Goal: Information Seeking & Learning: Learn about a topic

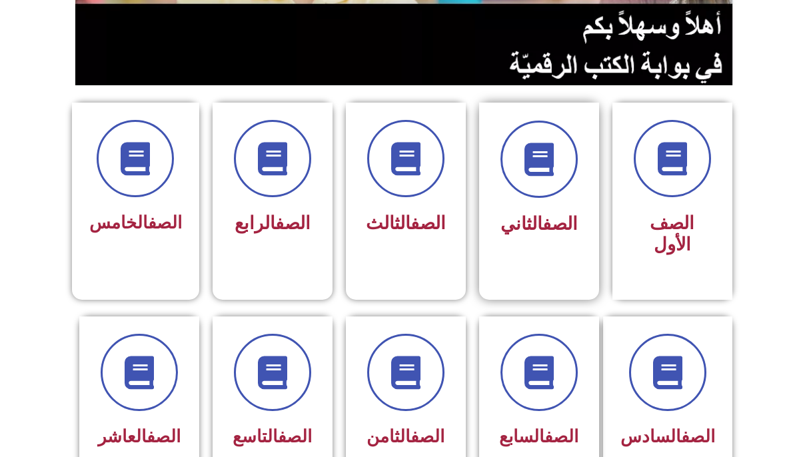
scroll to position [275, 0]
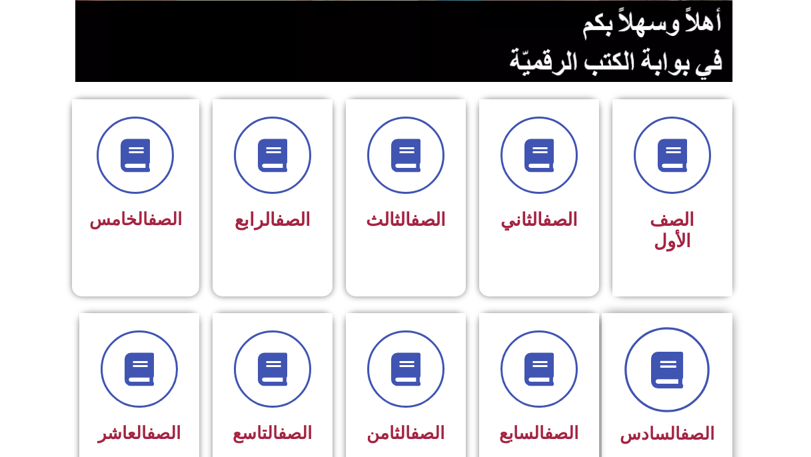
click at [642, 351] on span at bounding box center [666, 369] width 85 height 85
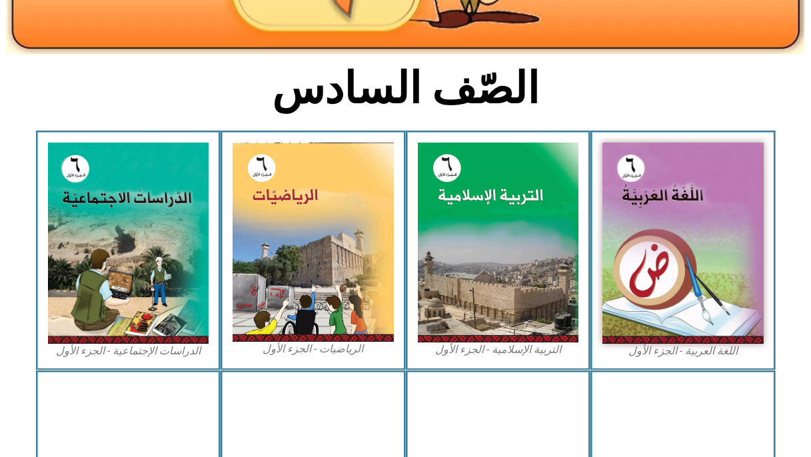
scroll to position [275, 0]
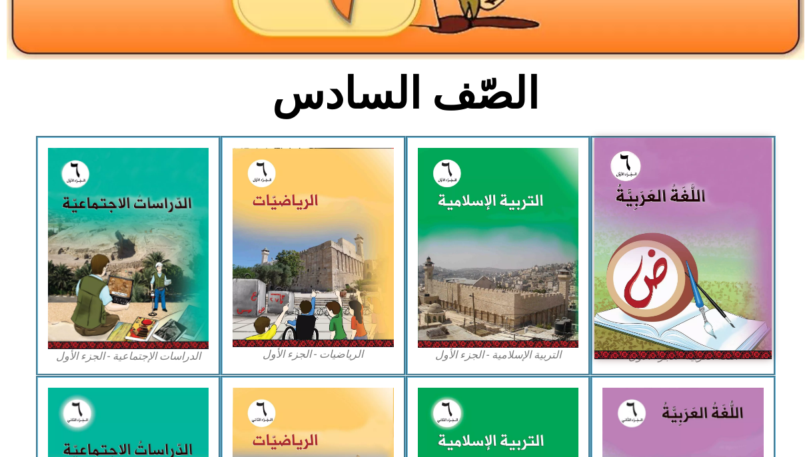
click at [636, 297] on img at bounding box center [682, 248] width 177 height 221
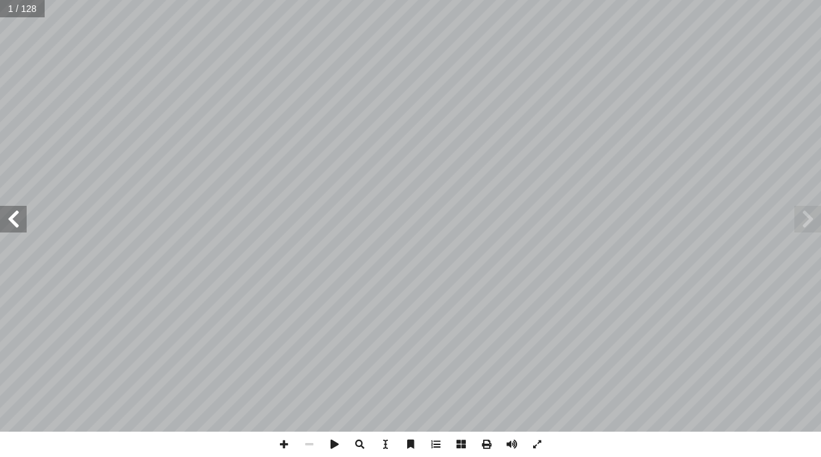
click at [24, 220] on span at bounding box center [13, 219] width 27 height 27
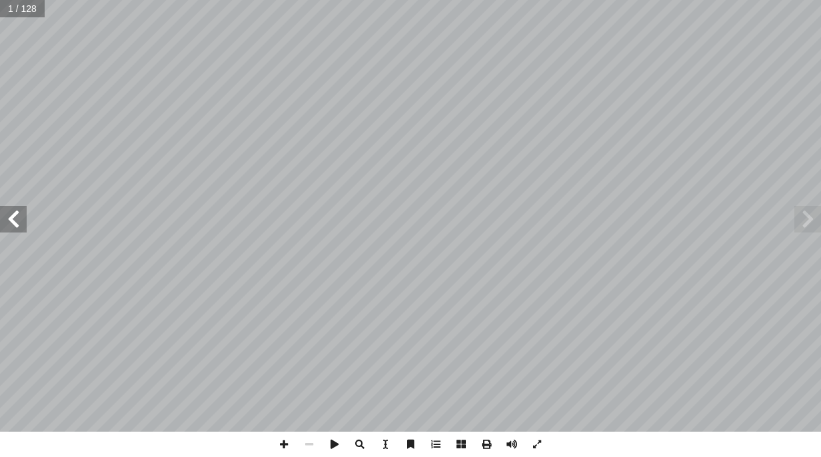
click at [24, 220] on span at bounding box center [13, 219] width 27 height 27
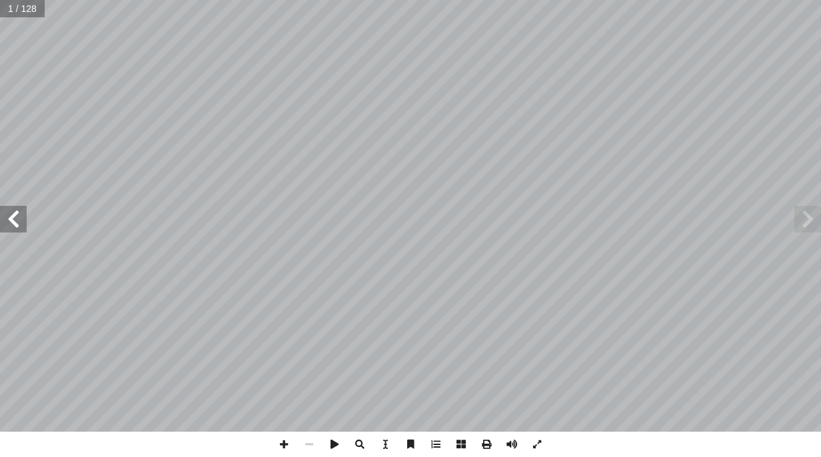
click at [24, 220] on span at bounding box center [13, 219] width 27 height 27
click at [24, 223] on span at bounding box center [13, 219] width 27 height 27
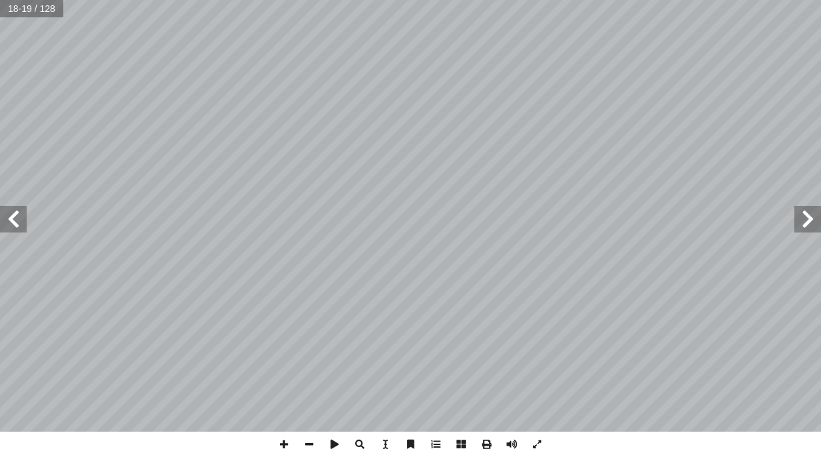
click at [10, 217] on span at bounding box center [13, 219] width 27 height 27
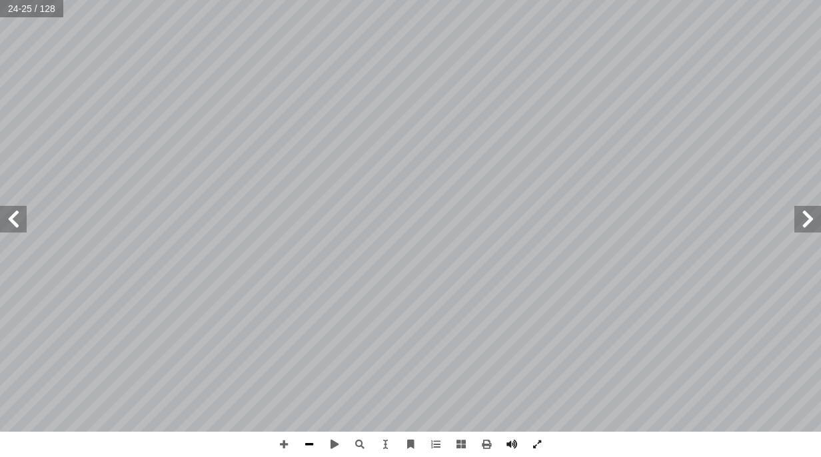
click at [312, 441] on span at bounding box center [309, 444] width 25 height 25
click at [13, 224] on span at bounding box center [13, 219] width 27 height 27
click at [23, 223] on span at bounding box center [13, 219] width 27 height 27
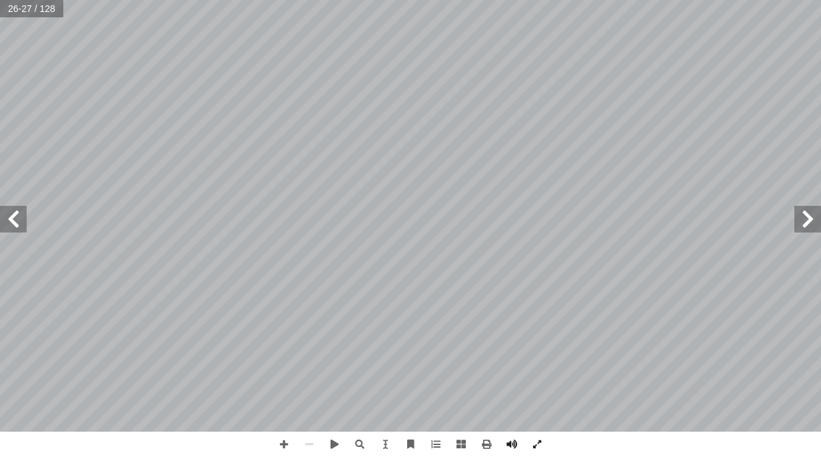
click at [23, 223] on span at bounding box center [13, 219] width 27 height 27
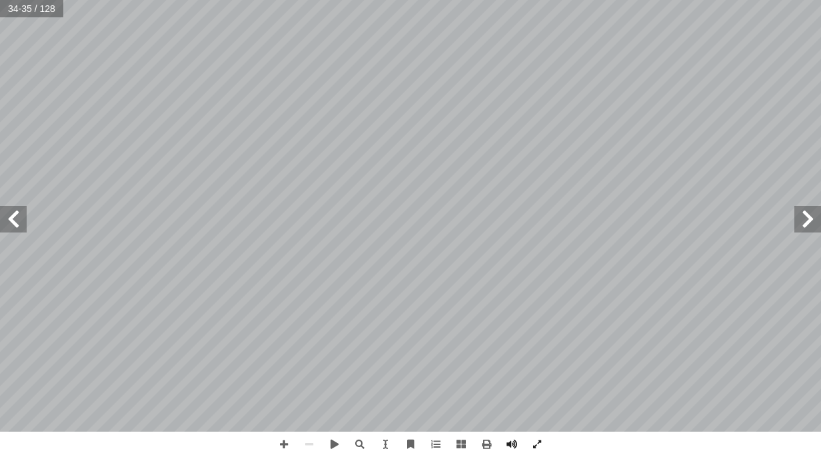
click at [23, 223] on span at bounding box center [13, 219] width 27 height 27
click at [814, 224] on span at bounding box center [807, 219] width 27 height 27
click at [20, 229] on span at bounding box center [13, 219] width 27 height 27
click at [288, 445] on span at bounding box center [283, 444] width 25 height 25
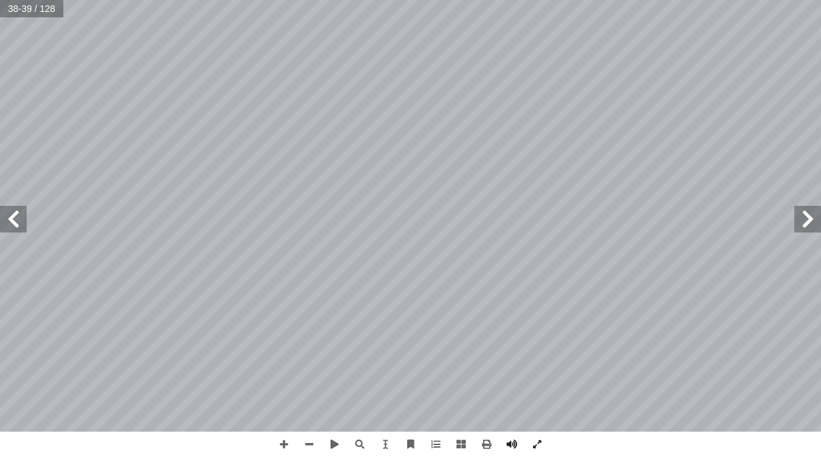
click at [14, 219] on span at bounding box center [13, 219] width 27 height 27
